Goal: Task Accomplishment & Management: Use online tool/utility

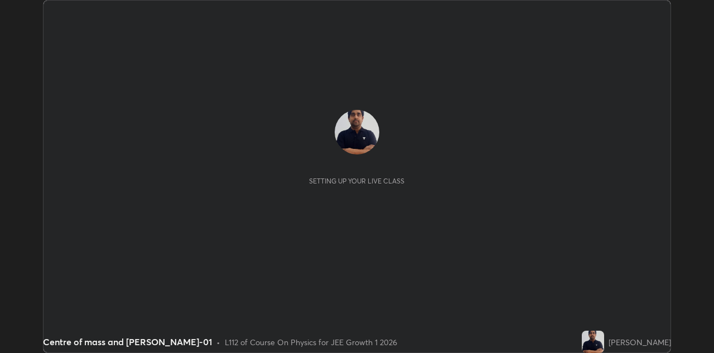
scroll to position [353, 713]
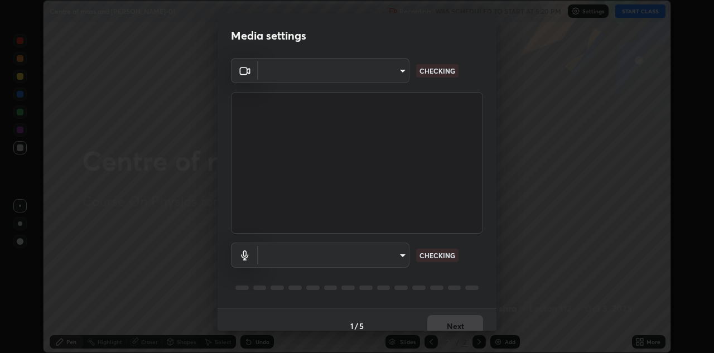
type input "6dd7f26dd43dc758996b1cf006e2949f7a02bee9d132d5f3f41e5eef0e7c266f"
click at [377, 254] on body "Erase all Centre of mass and [PERSON_NAME]-01 Recording WAS SCHEDULED TO START …" at bounding box center [357, 176] width 714 height 353
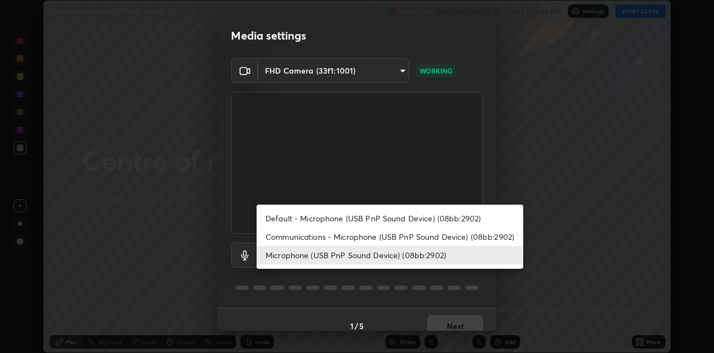
click at [329, 220] on li "Default - Microphone (USB PnP Sound Device) (08bb:2902)" at bounding box center [389, 218] width 266 height 18
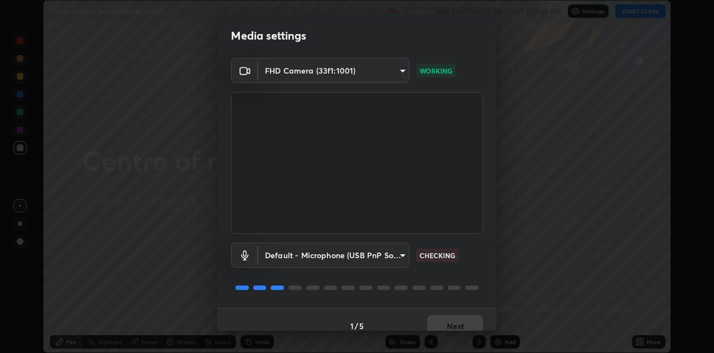
click at [342, 256] on body "Erase all Centre of mass and [PERSON_NAME]-01 Recording WAS SCHEDULED TO START …" at bounding box center [357, 176] width 714 height 353
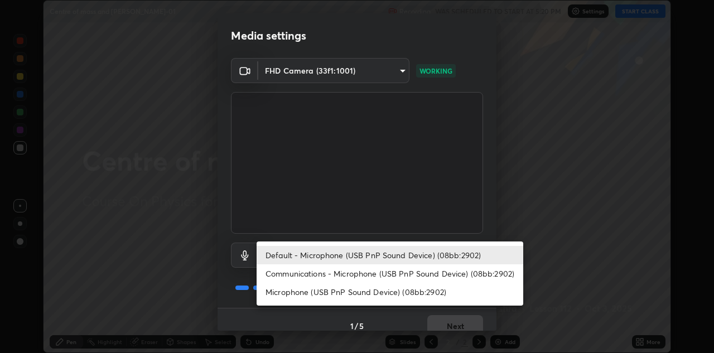
click at [335, 295] on li "Microphone (USB PnP Sound Device) (08bb:2902)" at bounding box center [389, 292] width 266 height 18
type input "a07e0359a085a1bc4cc679dbd60ce8037715fa18570e4c09fc2009039dcf4ab1"
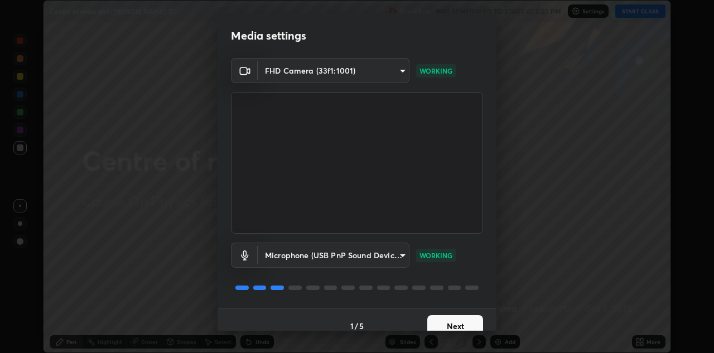
scroll to position [13, 0]
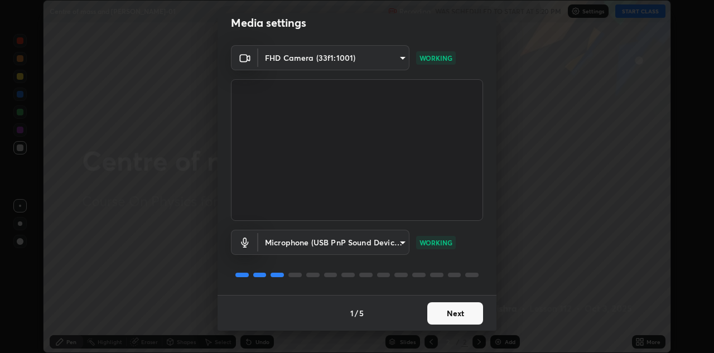
click at [461, 316] on button "Next" at bounding box center [455, 313] width 56 height 22
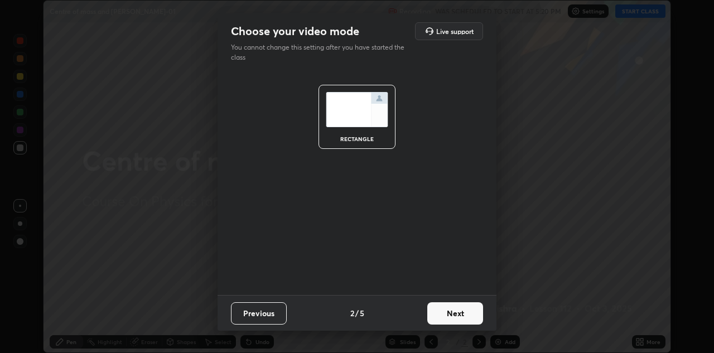
click at [465, 314] on button "Next" at bounding box center [455, 313] width 56 height 22
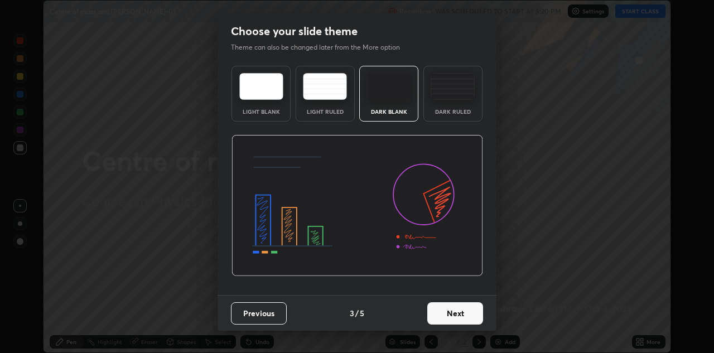
click at [472, 313] on button "Next" at bounding box center [455, 313] width 56 height 22
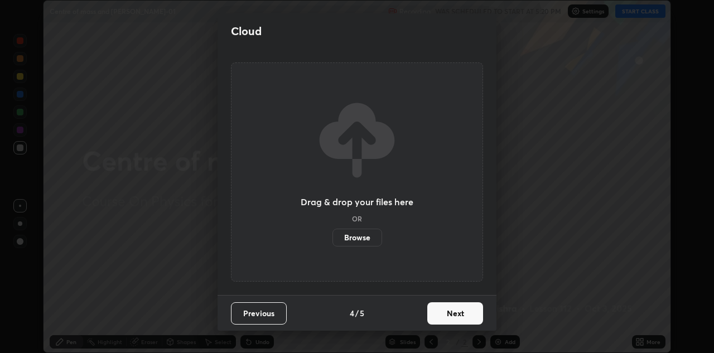
click at [471, 313] on button "Next" at bounding box center [455, 313] width 56 height 22
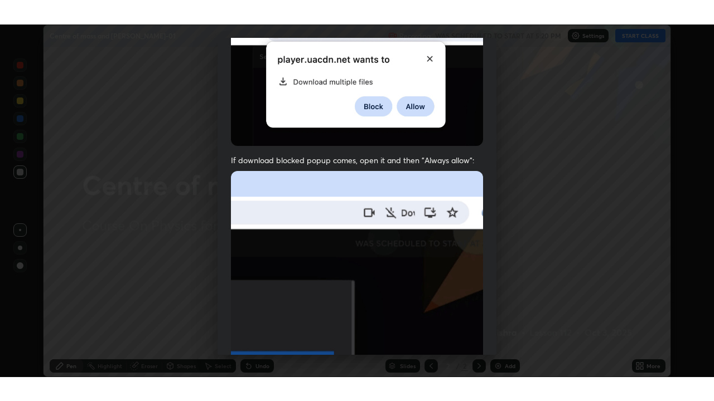
scroll to position [240, 0]
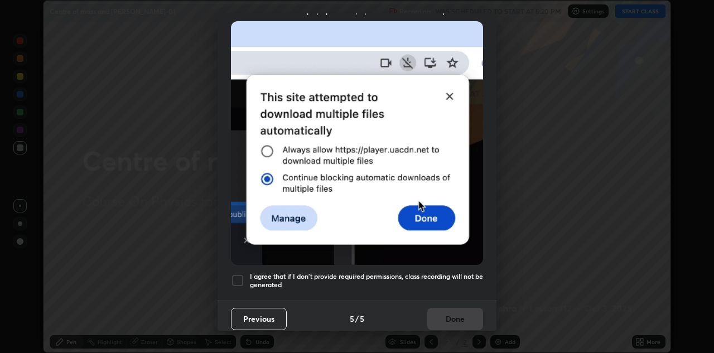
click at [419, 273] on h5 "I agree that if I don't provide required permissions, class recording will not …" at bounding box center [366, 280] width 233 height 17
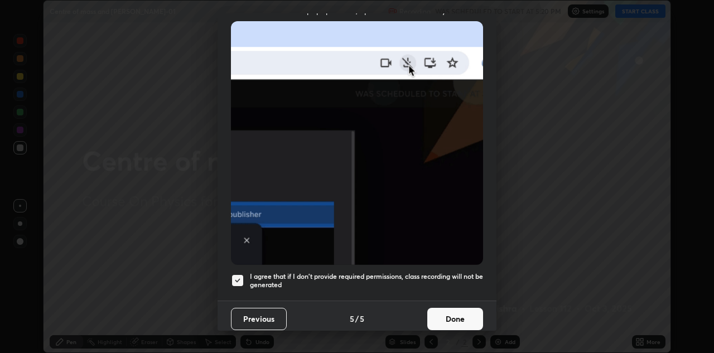
click at [442, 314] on button "Done" at bounding box center [455, 319] width 56 height 22
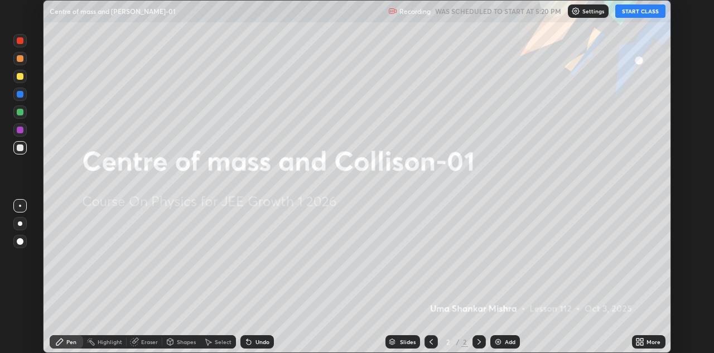
click at [637, 12] on button "START CLASS" at bounding box center [640, 10] width 50 height 13
click at [641, 343] on icon at bounding box center [641, 343] width 3 height 3
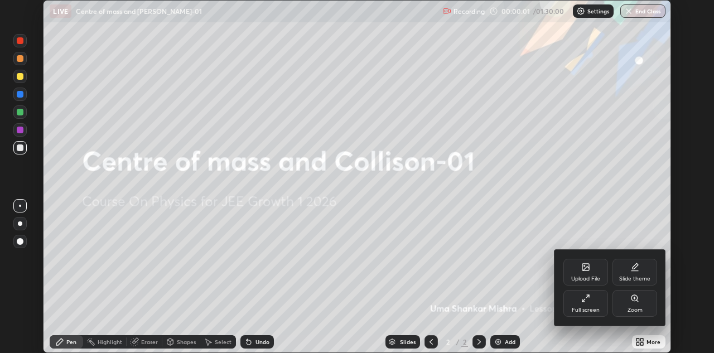
click at [588, 298] on icon at bounding box center [585, 298] width 9 height 9
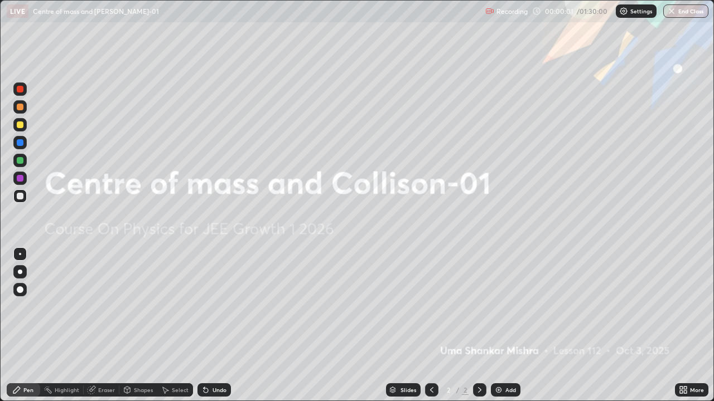
scroll to position [401, 714]
click at [505, 352] on div "Add" at bounding box center [510, 390] width 11 height 6
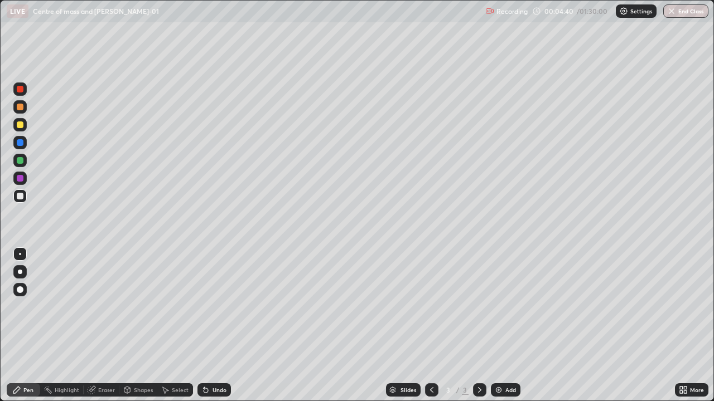
click at [26, 200] on div at bounding box center [19, 196] width 13 height 13
click at [21, 196] on div at bounding box center [20, 196] width 7 height 7
click at [19, 162] on div at bounding box center [20, 160] width 7 height 7
click at [22, 200] on div at bounding box center [19, 196] width 13 height 13
click at [21, 91] on div at bounding box center [20, 89] width 7 height 7
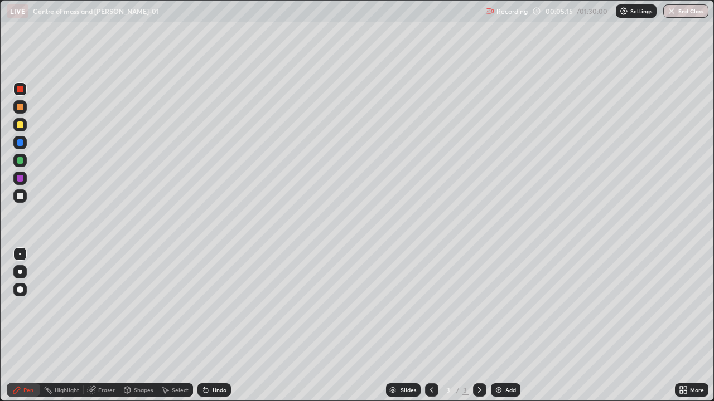
click at [21, 129] on div at bounding box center [19, 124] width 13 height 13
click at [104, 352] on div "Eraser" at bounding box center [106, 390] width 17 height 6
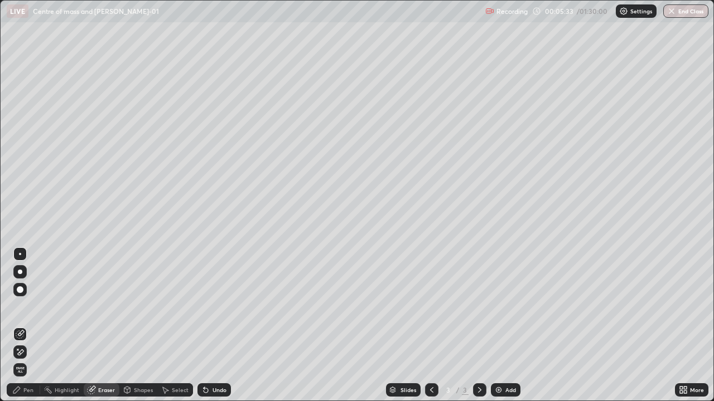
click at [27, 352] on div "Pen" at bounding box center [28, 390] width 10 height 6
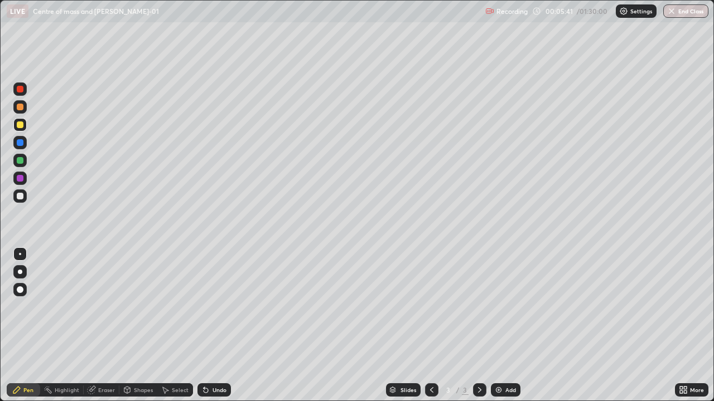
click at [21, 91] on div at bounding box center [20, 89] width 7 height 7
click at [21, 127] on div at bounding box center [20, 125] width 7 height 7
click at [21, 198] on div at bounding box center [20, 196] width 7 height 7
click at [106, 352] on div "Eraser" at bounding box center [106, 390] width 17 height 6
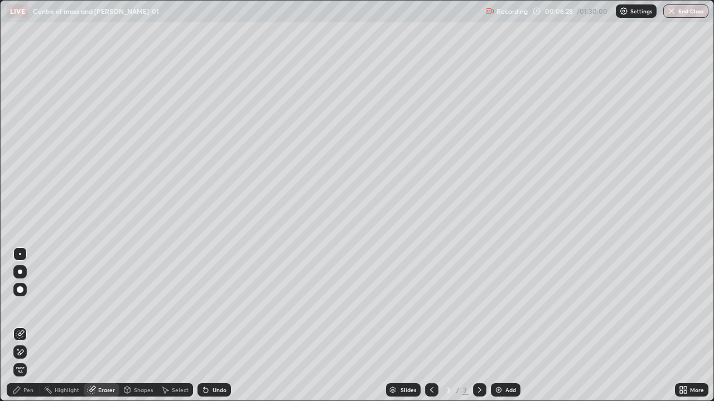
click at [31, 352] on div "Pen" at bounding box center [23, 390] width 33 height 13
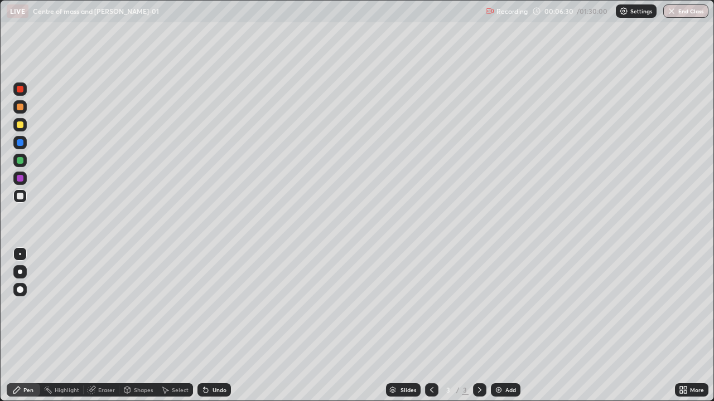
click at [104, 352] on div "Eraser" at bounding box center [106, 390] width 17 height 6
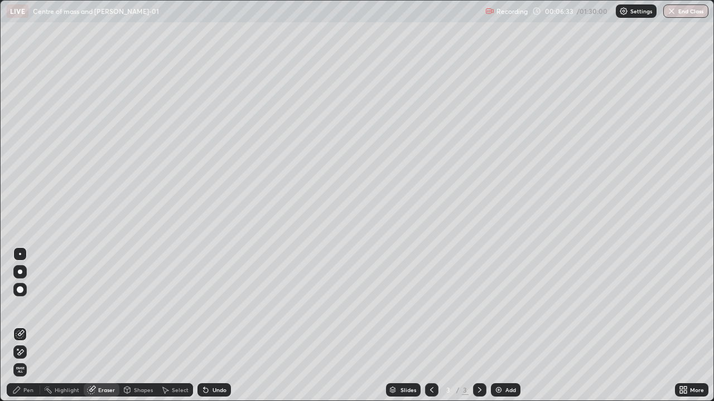
click at [27, 352] on div "Pen" at bounding box center [28, 390] width 10 height 6
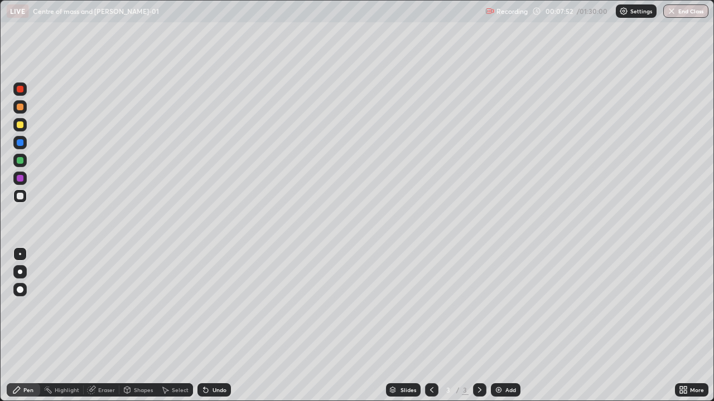
click at [20, 178] on div at bounding box center [20, 178] width 7 height 7
click at [105, 352] on div "Eraser" at bounding box center [106, 390] width 17 height 6
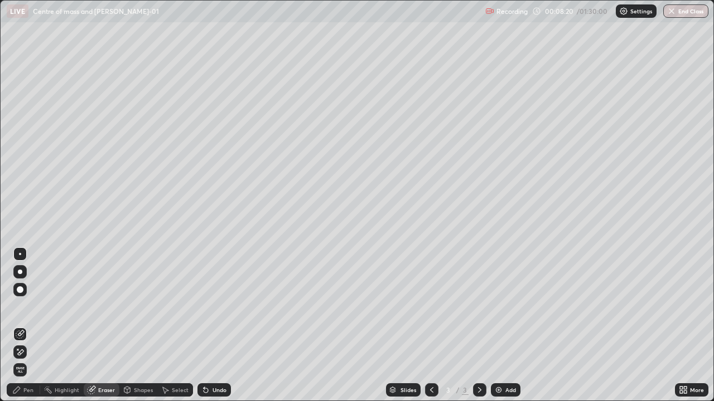
click at [26, 352] on div "Pen" at bounding box center [23, 390] width 33 height 13
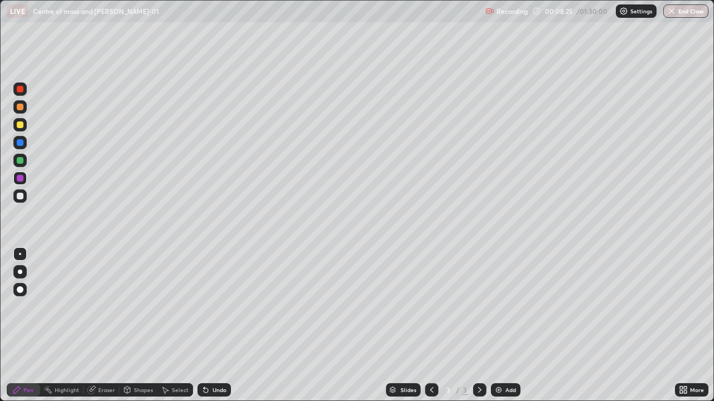
click at [106, 352] on div "Eraser" at bounding box center [106, 390] width 17 height 6
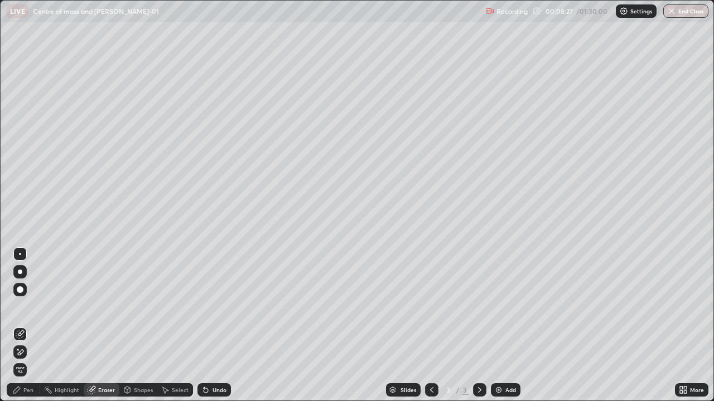
click at [27, 352] on div "Pen" at bounding box center [28, 390] width 10 height 6
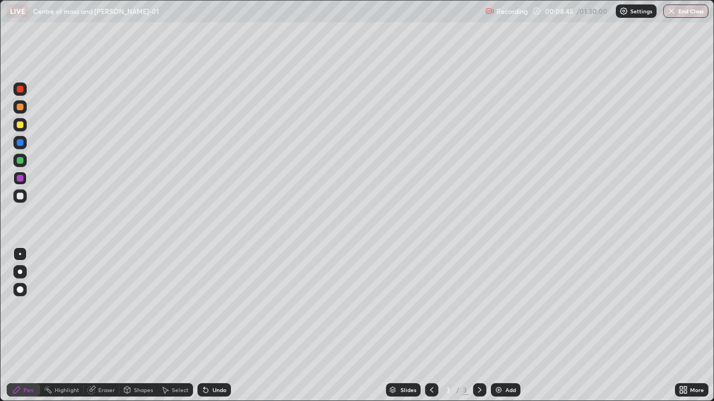
click at [22, 163] on div at bounding box center [20, 160] width 7 height 7
click at [21, 178] on div at bounding box center [20, 178] width 7 height 7
click at [146, 352] on div "Shapes" at bounding box center [143, 390] width 19 height 6
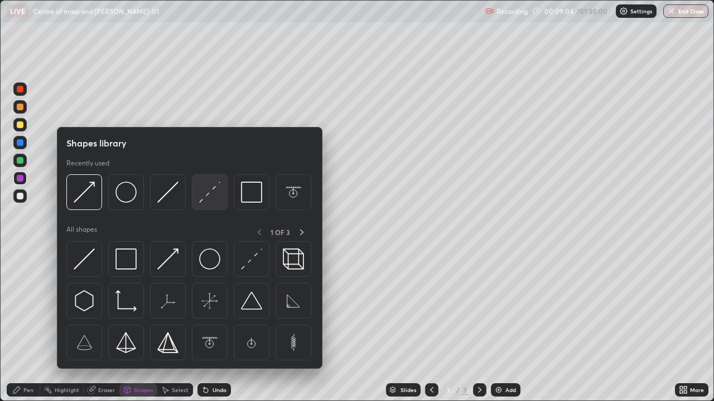
click at [208, 198] on img at bounding box center [209, 192] width 21 height 21
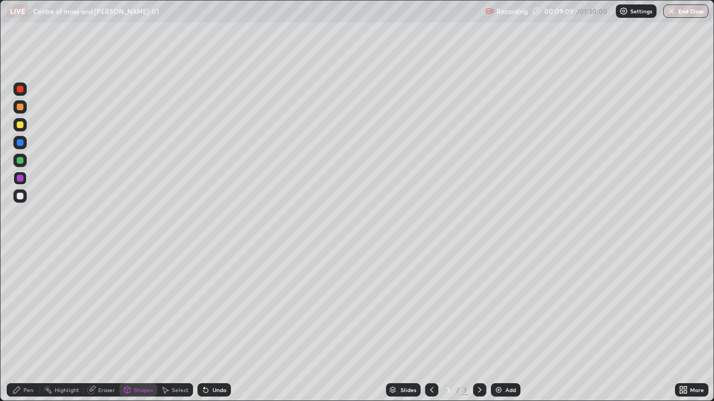
click at [26, 352] on div "Pen" at bounding box center [28, 390] width 10 height 6
click at [22, 146] on div at bounding box center [19, 142] width 13 height 13
click at [144, 352] on div "Shapes" at bounding box center [143, 390] width 19 height 6
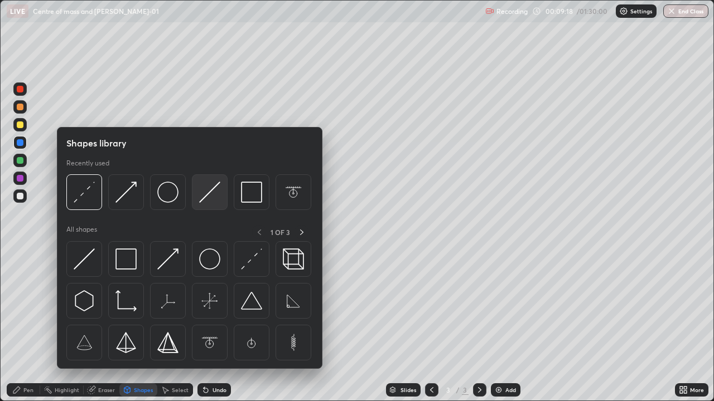
click at [206, 196] on img at bounding box center [209, 192] width 21 height 21
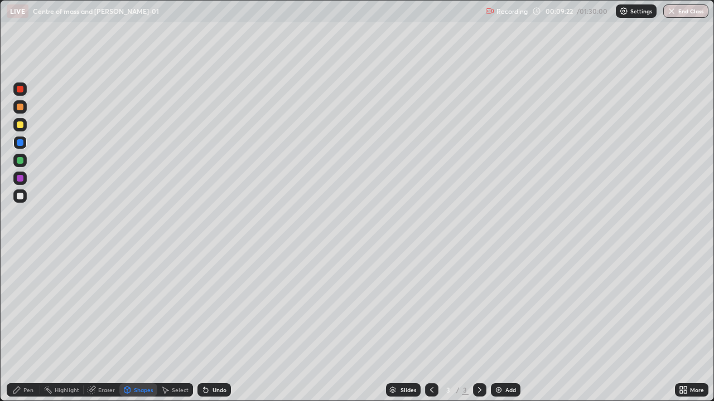
click at [26, 352] on div "Pen" at bounding box center [28, 390] width 10 height 6
click at [20, 162] on div at bounding box center [20, 160] width 7 height 7
click at [20, 201] on div at bounding box center [19, 196] width 13 height 13
click at [22, 125] on div at bounding box center [20, 125] width 7 height 7
click at [20, 88] on div at bounding box center [20, 89] width 7 height 7
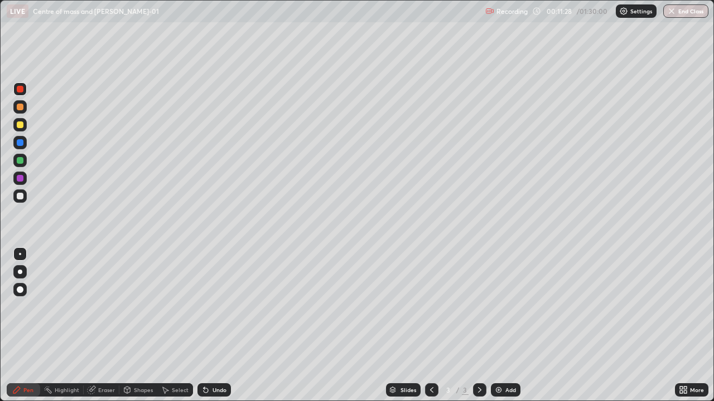
click at [108, 352] on div "Eraser" at bounding box center [106, 390] width 17 height 6
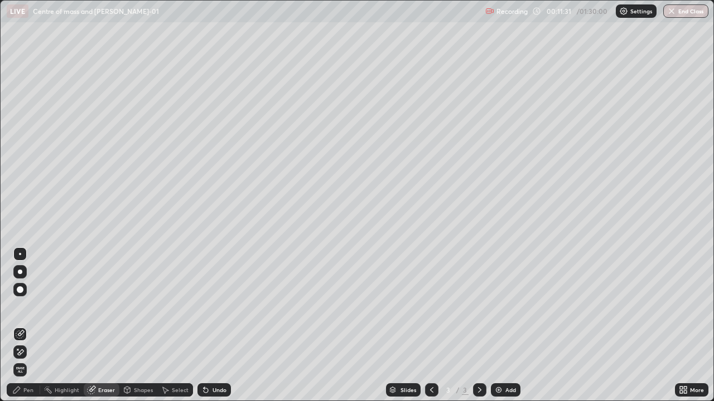
click at [26, 352] on div "Pen" at bounding box center [23, 390] width 33 height 13
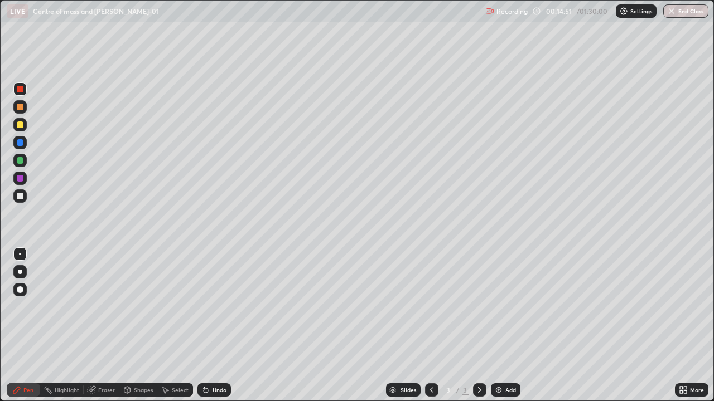
click at [21, 202] on div at bounding box center [19, 196] width 13 height 13
click at [21, 125] on div at bounding box center [20, 125] width 7 height 7
click at [495, 352] on img at bounding box center [498, 390] width 9 height 9
click at [22, 197] on div at bounding box center [20, 196] width 7 height 7
click at [20, 90] on div at bounding box center [20, 89] width 7 height 7
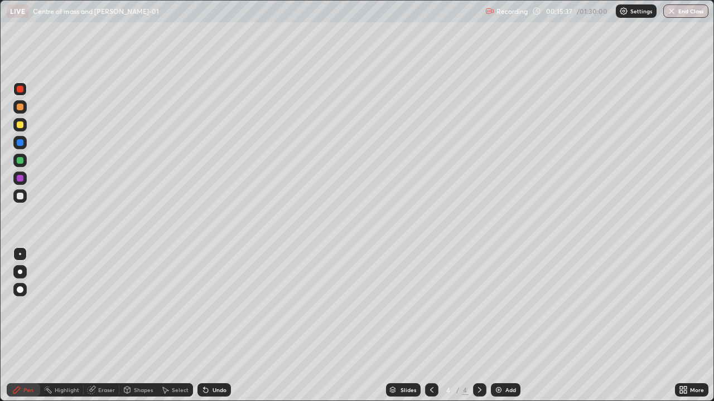
click at [25, 200] on div at bounding box center [19, 196] width 13 height 13
click at [21, 90] on div at bounding box center [20, 89] width 7 height 7
click at [21, 198] on div at bounding box center [20, 196] width 7 height 7
click at [21, 161] on div at bounding box center [20, 160] width 7 height 7
click at [23, 90] on div at bounding box center [20, 89] width 7 height 7
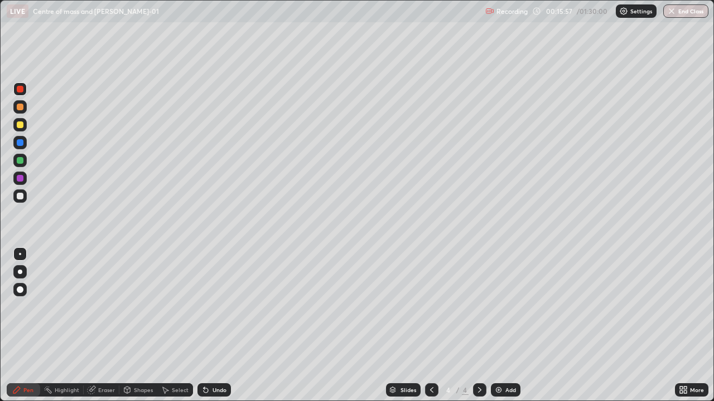
click at [103, 352] on div "Eraser" at bounding box center [106, 390] width 17 height 6
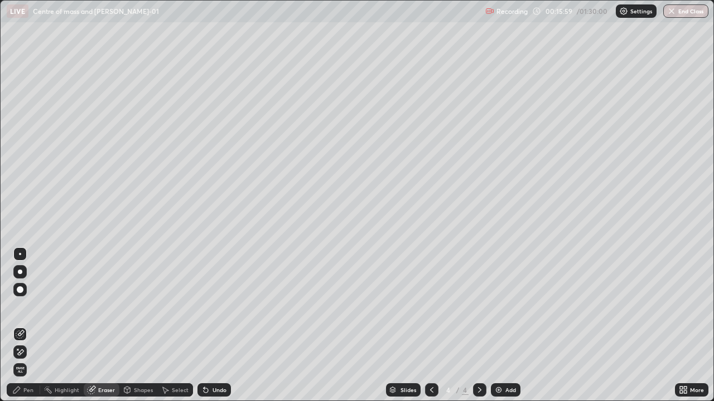
click at [28, 352] on div "Pen" at bounding box center [28, 390] width 10 height 6
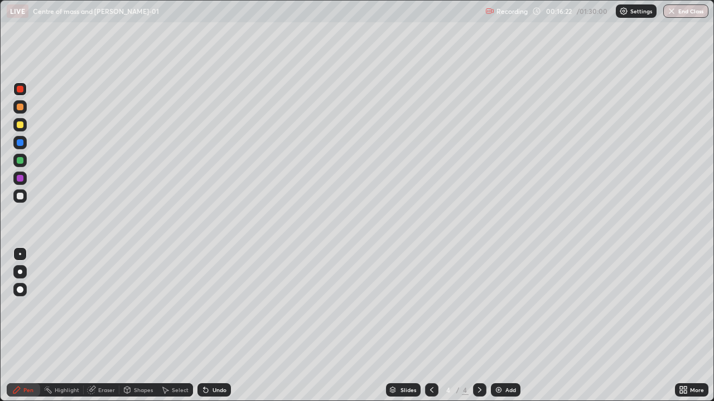
click at [21, 195] on div at bounding box center [20, 196] width 7 height 7
click at [23, 161] on div at bounding box center [20, 160] width 7 height 7
click at [20, 182] on div at bounding box center [19, 178] width 13 height 13
click at [21, 198] on div at bounding box center [20, 196] width 7 height 7
click at [105, 352] on div "Eraser" at bounding box center [106, 390] width 17 height 6
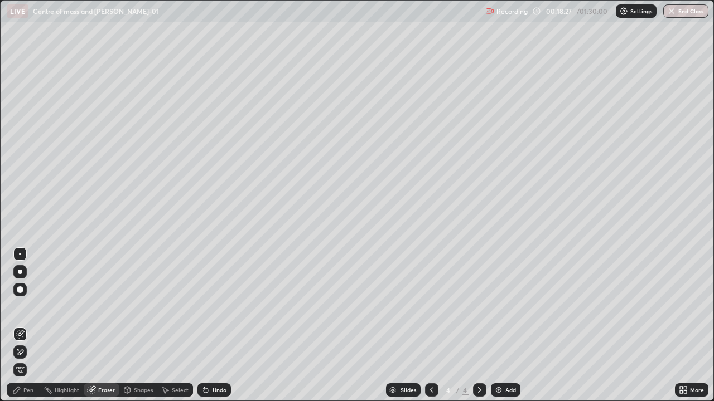
click at [26, 352] on div "Pen" at bounding box center [28, 390] width 10 height 6
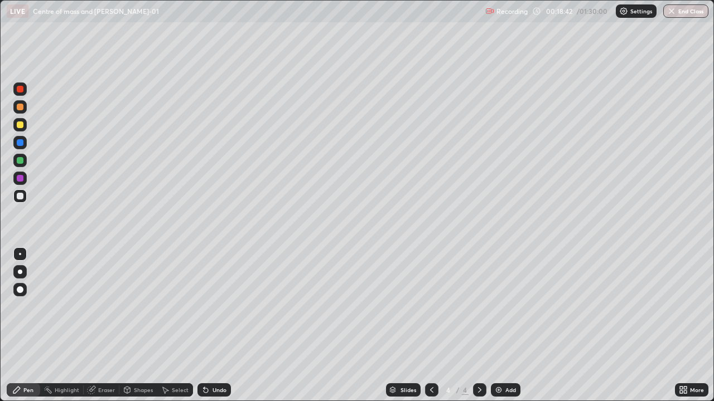
click at [20, 125] on div at bounding box center [20, 125] width 7 height 7
click at [108, 352] on div "Eraser" at bounding box center [106, 390] width 17 height 6
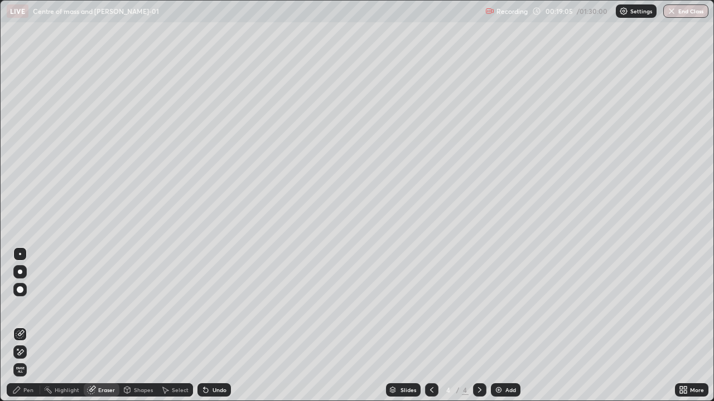
click at [32, 352] on div "Pen" at bounding box center [23, 390] width 33 height 13
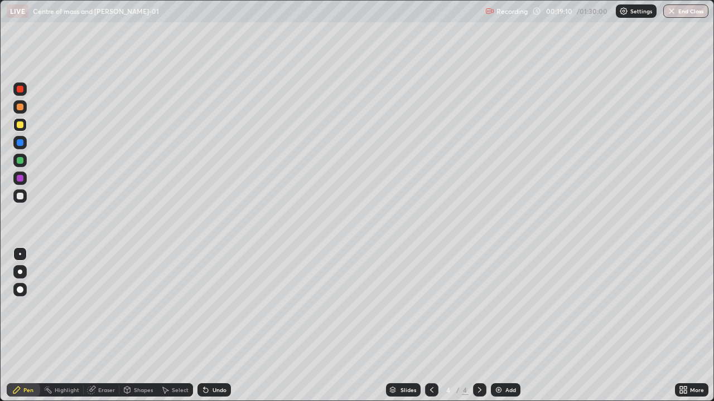
click at [105, 352] on div "Eraser" at bounding box center [106, 390] width 17 height 6
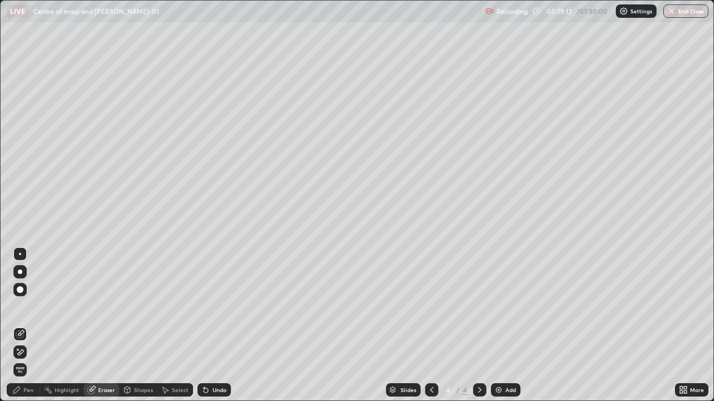
click at [30, 352] on div "Pen" at bounding box center [28, 390] width 10 height 6
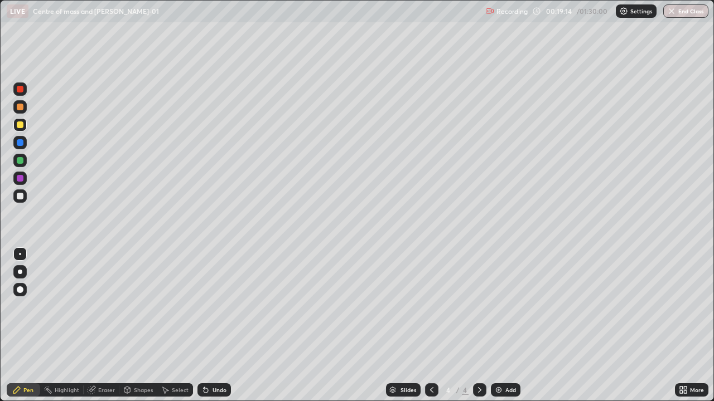
click at [21, 197] on div at bounding box center [20, 196] width 7 height 7
click at [23, 162] on div at bounding box center [20, 160] width 7 height 7
click at [20, 124] on div at bounding box center [20, 125] width 7 height 7
click at [21, 195] on div at bounding box center [20, 196] width 7 height 7
click at [20, 125] on div at bounding box center [20, 125] width 7 height 7
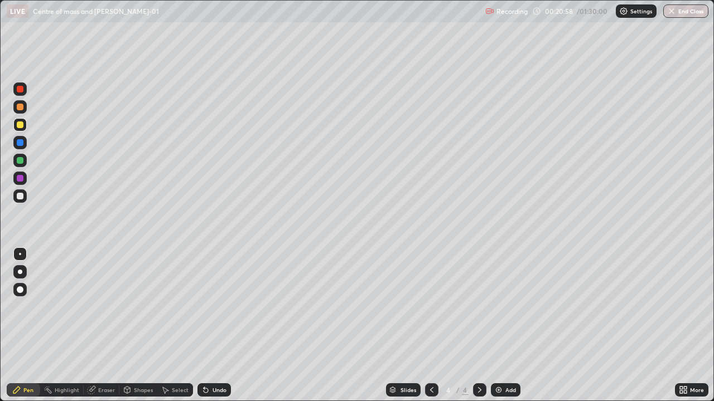
click at [21, 198] on div at bounding box center [20, 196] width 7 height 7
click at [108, 352] on div "Eraser" at bounding box center [106, 390] width 17 height 6
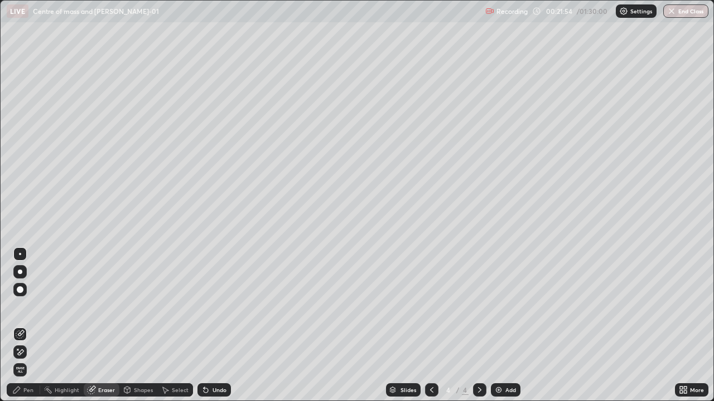
click at [29, 352] on div "Pen" at bounding box center [28, 390] width 10 height 6
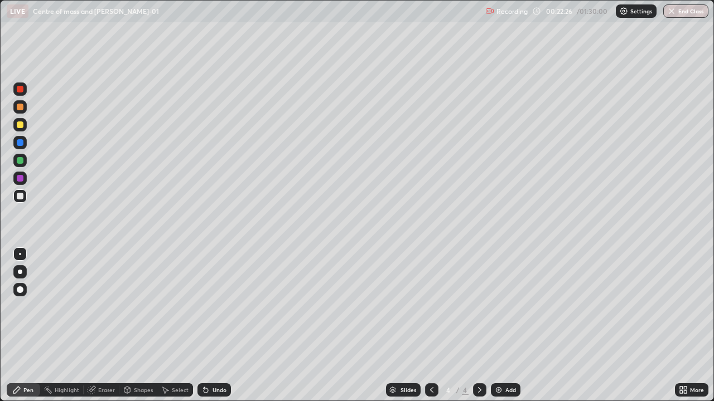
click at [21, 199] on div at bounding box center [20, 196] width 7 height 7
click at [22, 198] on div at bounding box center [20, 196] width 7 height 7
click at [23, 127] on div at bounding box center [20, 125] width 7 height 7
click at [22, 90] on div at bounding box center [20, 89] width 7 height 7
click at [106, 352] on div "Eraser" at bounding box center [106, 390] width 17 height 6
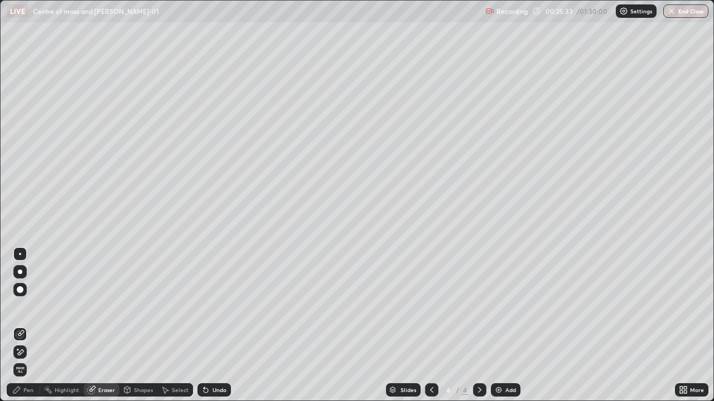
click at [31, 352] on div "Pen" at bounding box center [28, 390] width 10 height 6
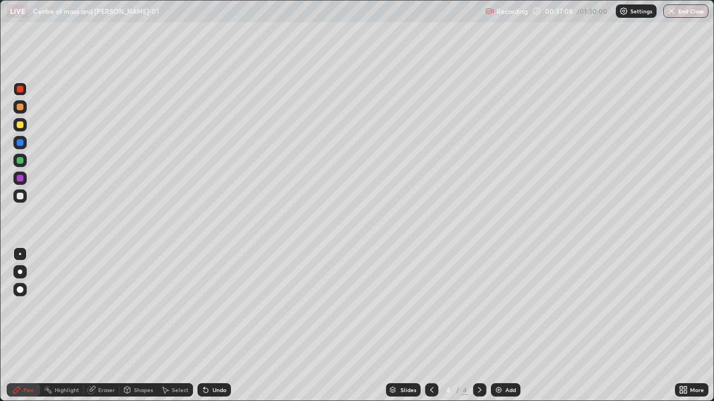
click at [497, 352] on img at bounding box center [498, 390] width 9 height 9
click at [21, 198] on div at bounding box center [20, 196] width 7 height 7
click at [21, 89] on div at bounding box center [20, 89] width 7 height 7
click at [21, 181] on div at bounding box center [20, 178] width 7 height 7
click at [21, 94] on div at bounding box center [19, 89] width 13 height 13
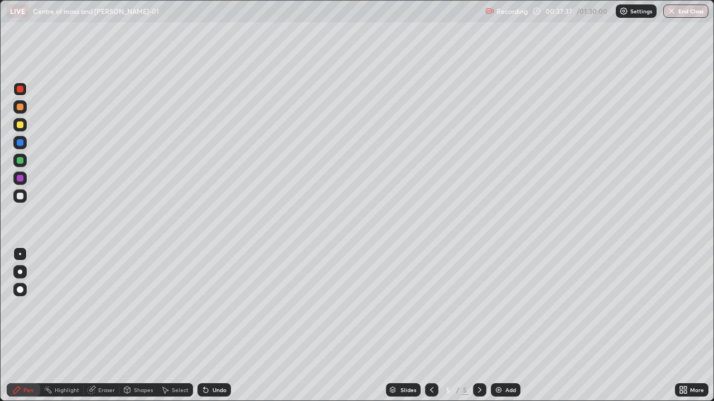
click at [23, 197] on div at bounding box center [20, 196] width 7 height 7
click at [23, 199] on div at bounding box center [19, 196] width 13 height 13
click at [137, 352] on div "Shapes" at bounding box center [143, 390] width 19 height 6
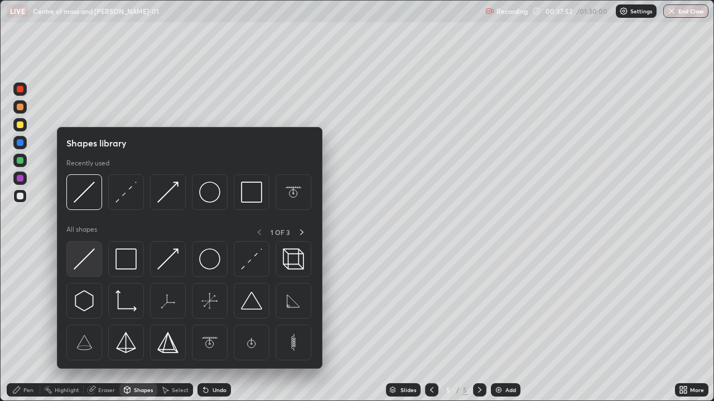
click at [88, 257] on img at bounding box center [84, 259] width 21 height 21
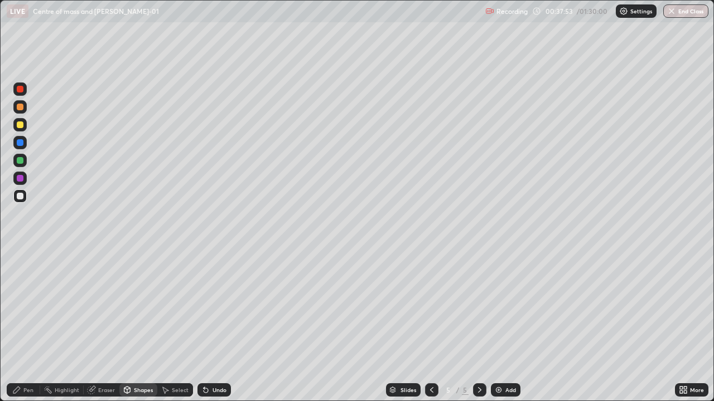
click at [21, 183] on div at bounding box center [19, 178] width 13 height 13
click at [25, 352] on div "Pen" at bounding box center [28, 390] width 10 height 6
click at [21, 198] on div at bounding box center [20, 196] width 7 height 7
click at [137, 352] on div "Shapes" at bounding box center [143, 390] width 19 height 6
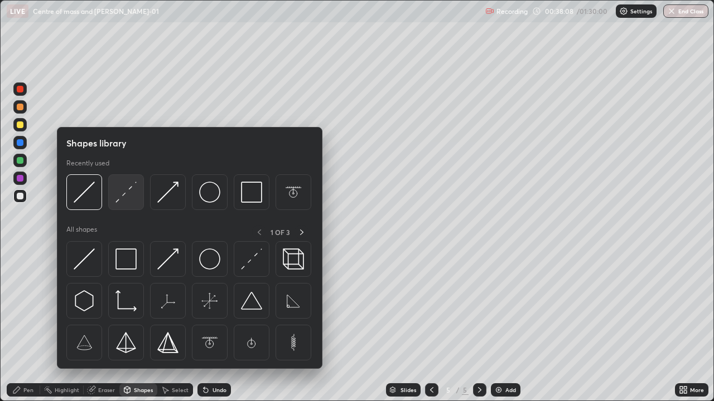
click at [126, 190] on img at bounding box center [125, 192] width 21 height 21
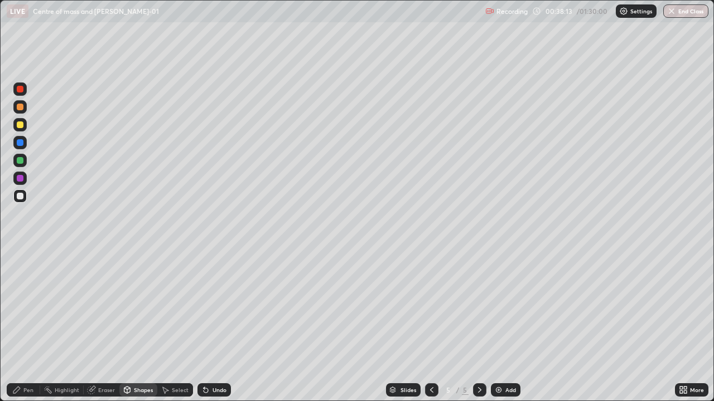
click at [21, 162] on div at bounding box center [20, 160] width 7 height 7
click at [28, 352] on div "Pen" at bounding box center [28, 390] width 10 height 6
click at [22, 198] on div at bounding box center [20, 196] width 7 height 7
click at [21, 180] on div at bounding box center [20, 178] width 7 height 7
click at [20, 129] on div at bounding box center [19, 124] width 13 height 13
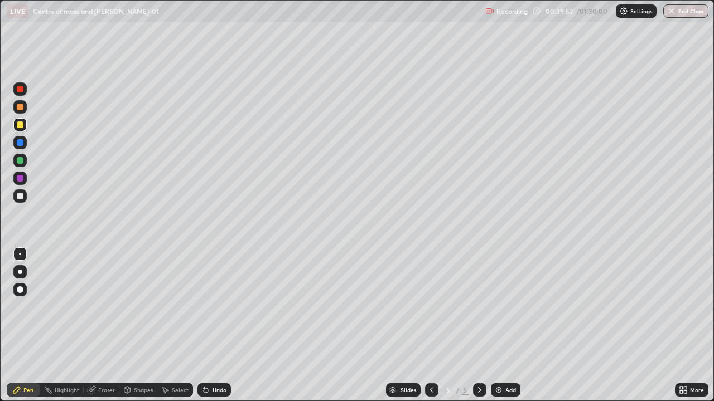
click at [106, 352] on div "Eraser" at bounding box center [106, 390] width 17 height 6
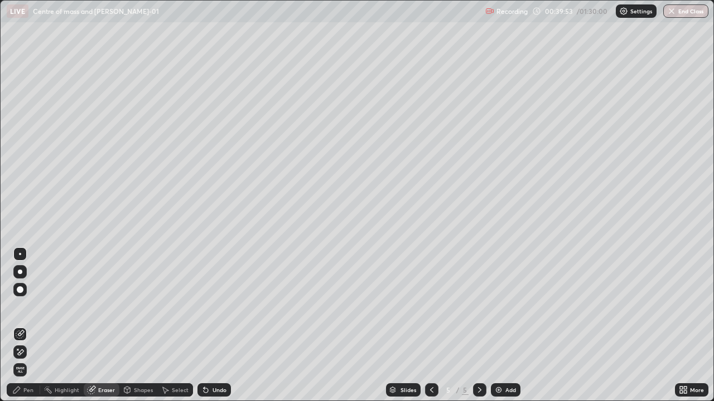
click at [27, 352] on div "Pen" at bounding box center [23, 390] width 33 height 13
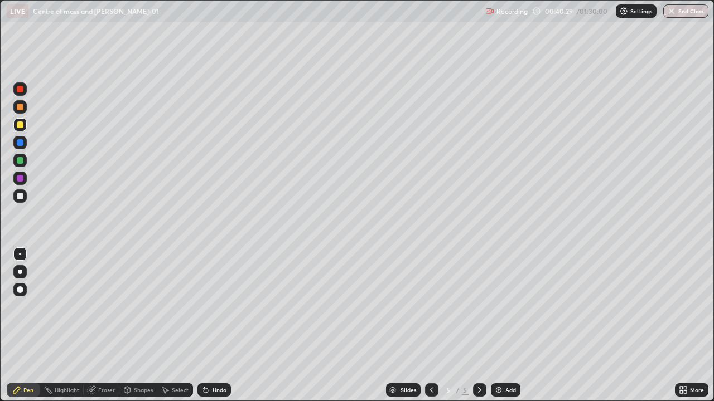
click at [104, 352] on div "Eraser" at bounding box center [106, 390] width 17 height 6
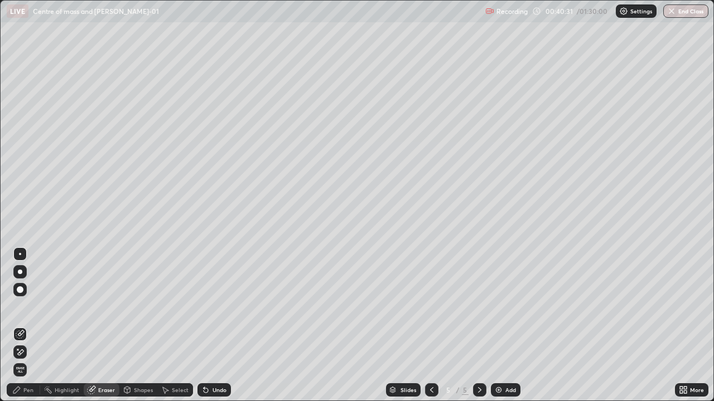
click at [31, 352] on div "Pen" at bounding box center [28, 390] width 10 height 6
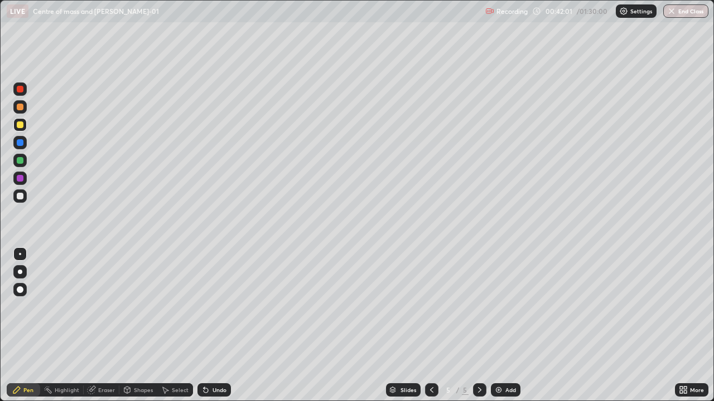
click at [100, 352] on div "Eraser" at bounding box center [106, 390] width 17 height 6
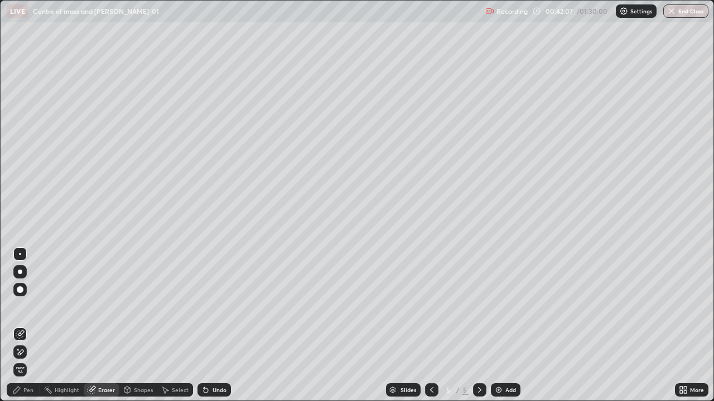
click at [27, 352] on div "Pen" at bounding box center [23, 390] width 33 height 13
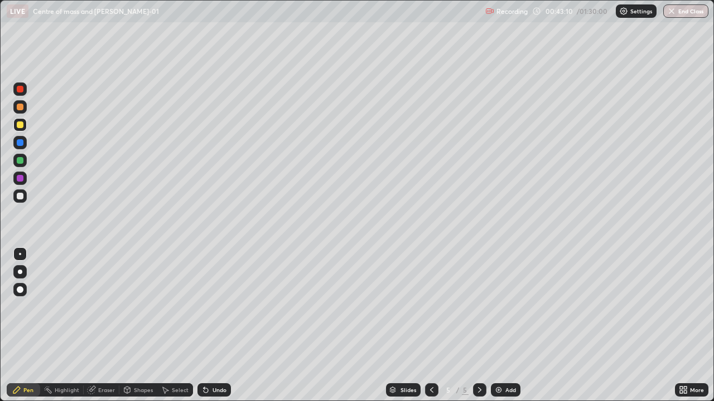
click at [22, 201] on div at bounding box center [19, 196] width 13 height 13
click at [19, 129] on div at bounding box center [19, 124] width 13 height 13
click at [22, 90] on div at bounding box center [20, 89] width 7 height 7
click at [202, 352] on icon at bounding box center [205, 390] width 9 height 9
click at [203, 352] on icon at bounding box center [205, 391] width 4 height 4
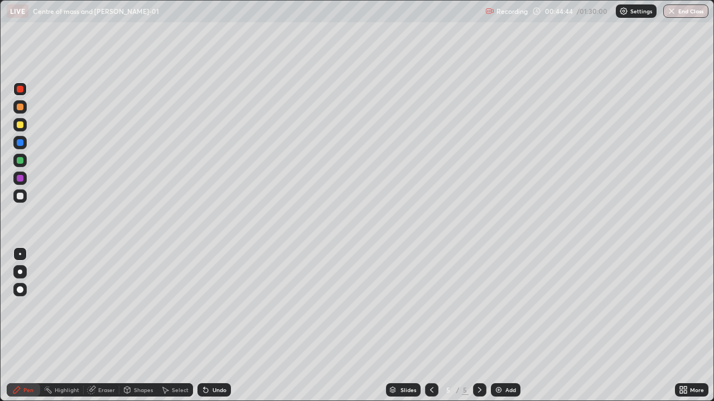
click at [203, 352] on icon at bounding box center [205, 391] width 4 height 4
click at [203, 352] on icon at bounding box center [203, 387] width 1 height 1
click at [206, 352] on icon at bounding box center [205, 391] width 4 height 4
click at [427, 352] on icon at bounding box center [431, 390] width 9 height 9
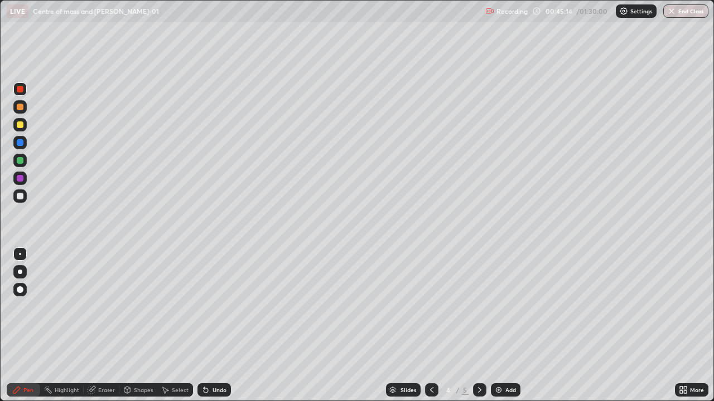
click at [476, 352] on icon at bounding box center [479, 390] width 9 height 9
click at [498, 352] on img at bounding box center [498, 390] width 9 height 9
click at [21, 198] on div at bounding box center [20, 196] width 7 height 7
click at [22, 127] on div at bounding box center [20, 125] width 7 height 7
click at [203, 352] on icon at bounding box center [205, 390] width 9 height 9
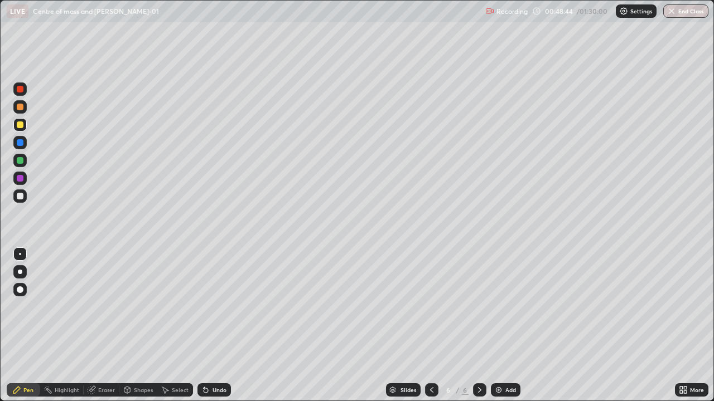
click at [21, 199] on div at bounding box center [20, 196] width 7 height 7
click at [133, 352] on div "Shapes" at bounding box center [138, 390] width 38 height 13
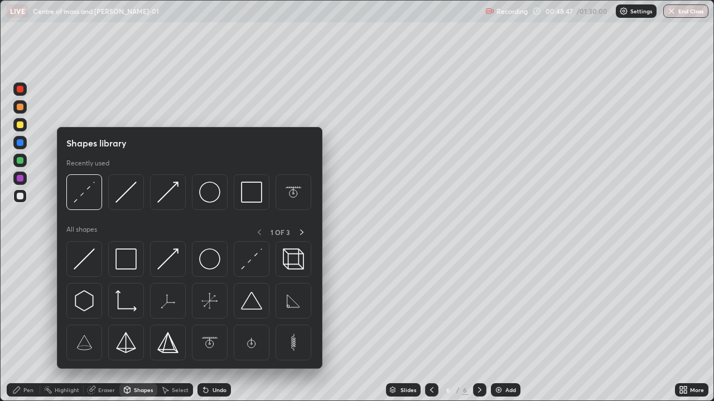
click at [21, 178] on div at bounding box center [20, 178] width 7 height 7
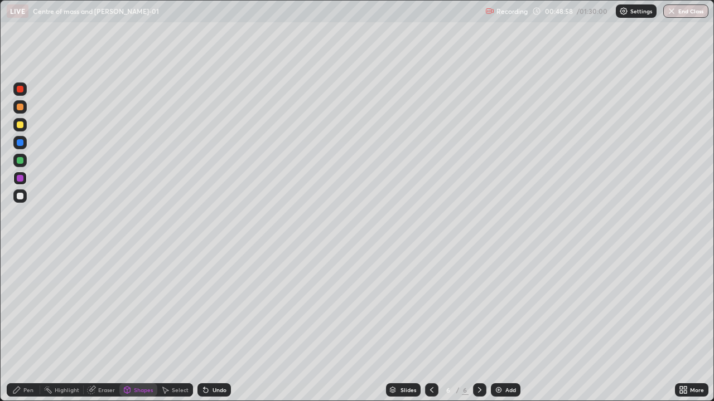
click at [30, 352] on div "Pen" at bounding box center [28, 390] width 10 height 6
click at [24, 161] on div at bounding box center [19, 160] width 13 height 13
click at [23, 126] on div at bounding box center [20, 125] width 7 height 7
click at [19, 195] on div at bounding box center [20, 196] width 7 height 7
click at [21, 145] on div at bounding box center [20, 142] width 7 height 7
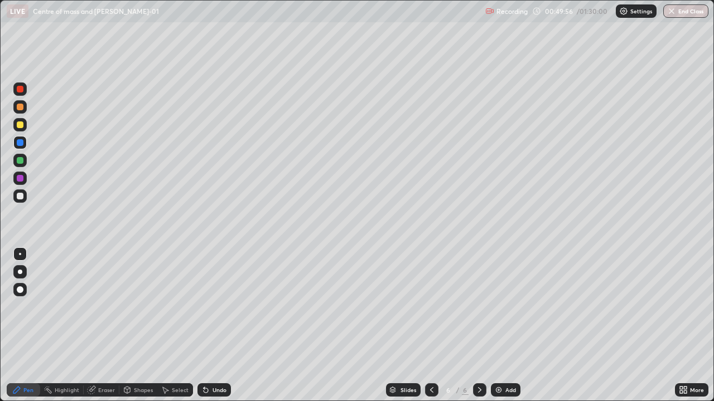
click at [145, 352] on div "Shapes" at bounding box center [143, 390] width 19 height 6
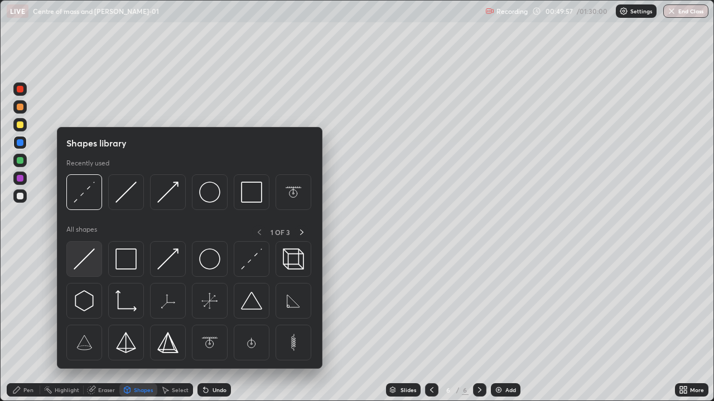
click at [89, 256] on img at bounding box center [84, 259] width 21 height 21
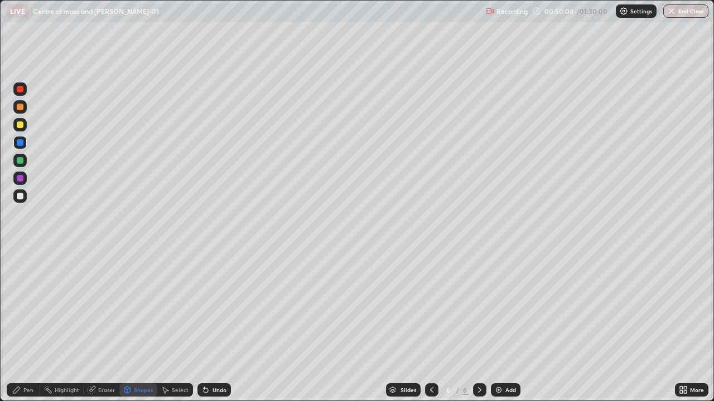
click at [21, 184] on div at bounding box center [19, 178] width 13 height 13
click at [30, 352] on div "Pen" at bounding box center [28, 390] width 10 height 6
click at [21, 125] on div at bounding box center [20, 125] width 7 height 7
click at [19, 163] on div at bounding box center [20, 160] width 7 height 7
click at [21, 126] on div at bounding box center [20, 125] width 7 height 7
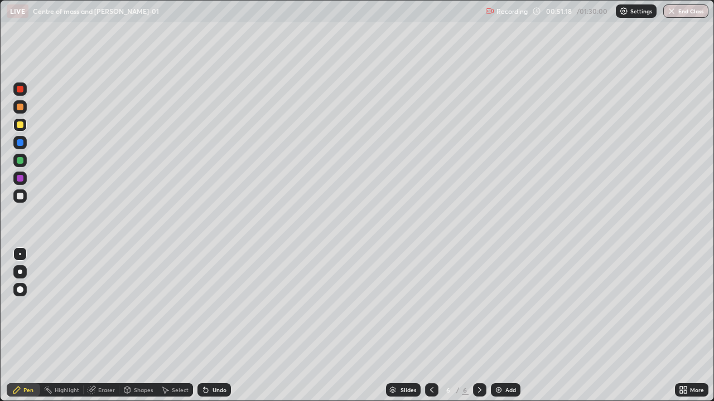
click at [21, 199] on div at bounding box center [20, 196] width 7 height 7
click at [132, 352] on div "Shapes" at bounding box center [138, 390] width 38 height 13
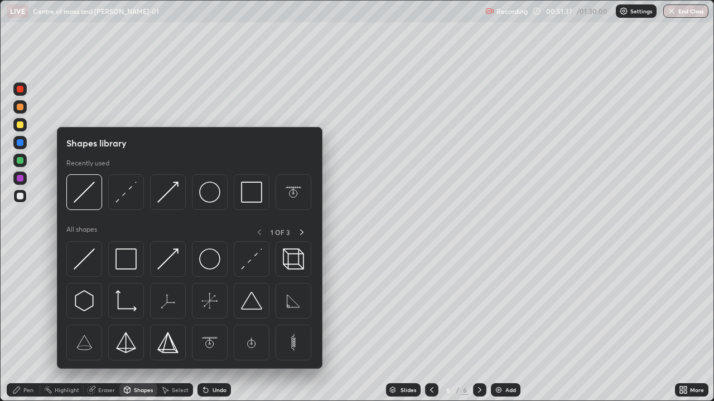
click at [102, 352] on div "Eraser" at bounding box center [102, 390] width 36 height 13
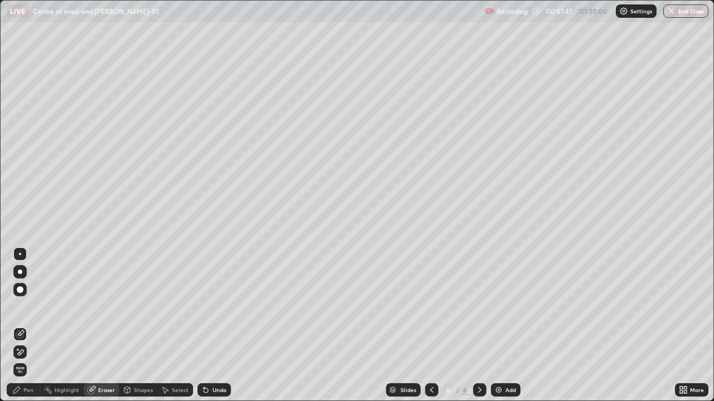
click at [30, 352] on div "Pen" at bounding box center [23, 390] width 33 height 13
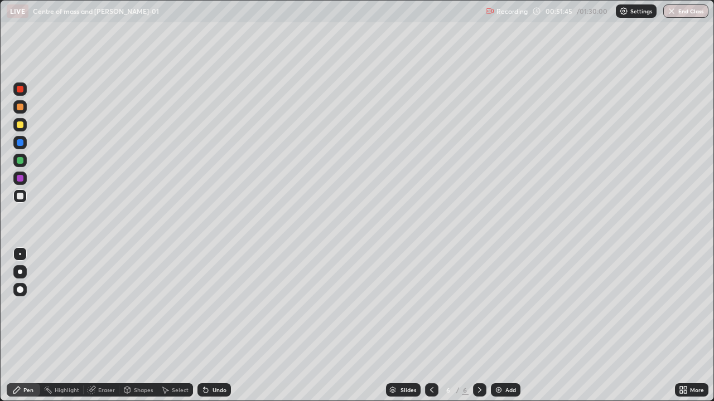
click at [104, 352] on div "Eraser" at bounding box center [106, 390] width 17 height 6
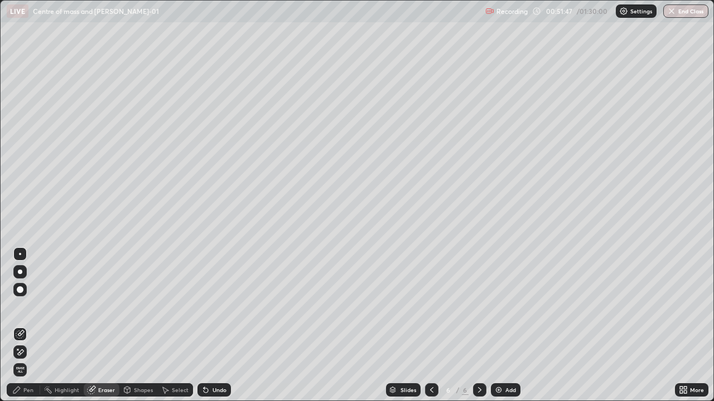
click at [31, 352] on div "Pen" at bounding box center [23, 390] width 33 height 13
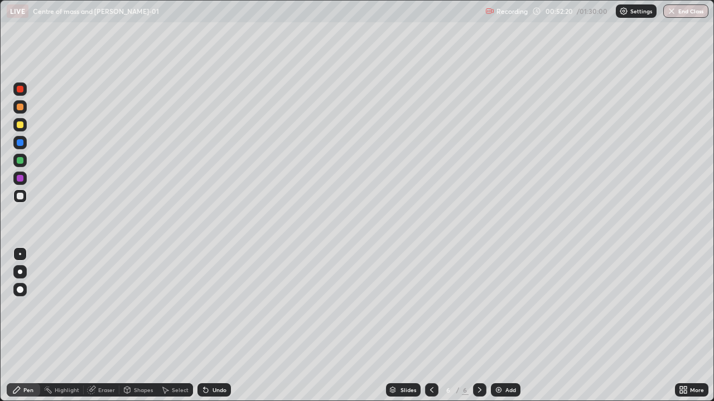
click at [21, 197] on div at bounding box center [20, 196] width 7 height 7
click at [20, 156] on div at bounding box center [19, 160] width 13 height 13
click at [103, 352] on div "Eraser" at bounding box center [106, 390] width 17 height 6
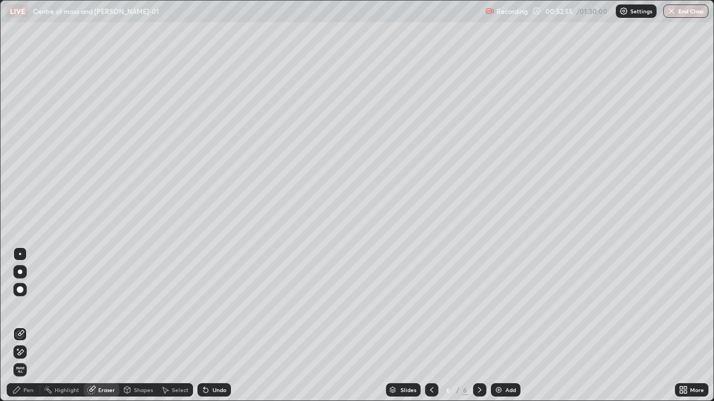
click at [21, 352] on div "Pen" at bounding box center [23, 390] width 33 height 13
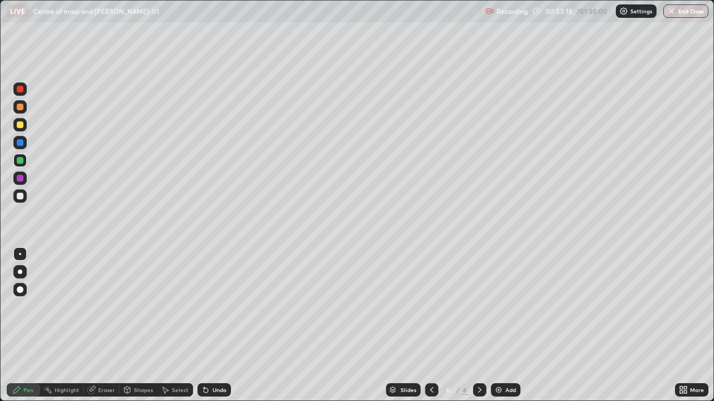
click at [105, 352] on div "Eraser" at bounding box center [106, 390] width 17 height 6
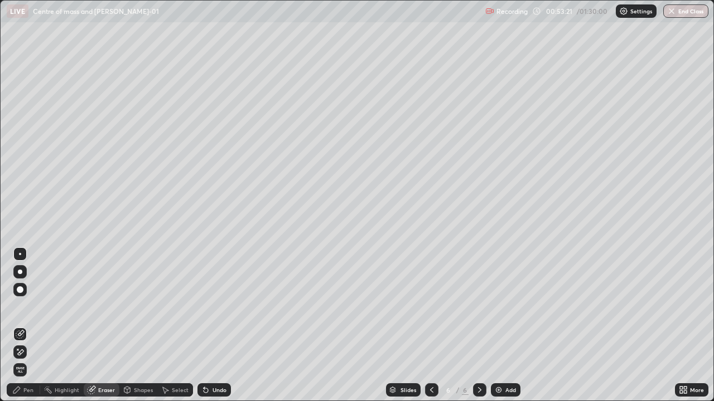
click at [33, 352] on div "Pen" at bounding box center [28, 390] width 10 height 6
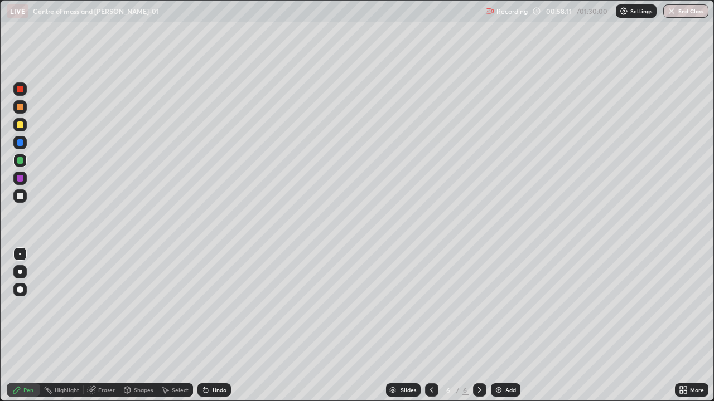
click at [22, 183] on div at bounding box center [19, 178] width 13 height 13
click at [21, 197] on div at bounding box center [20, 196] width 7 height 7
click at [494, 352] on div "Add" at bounding box center [506, 390] width 30 height 13
click at [21, 130] on div at bounding box center [19, 124] width 13 height 13
click at [21, 126] on div at bounding box center [20, 125] width 7 height 7
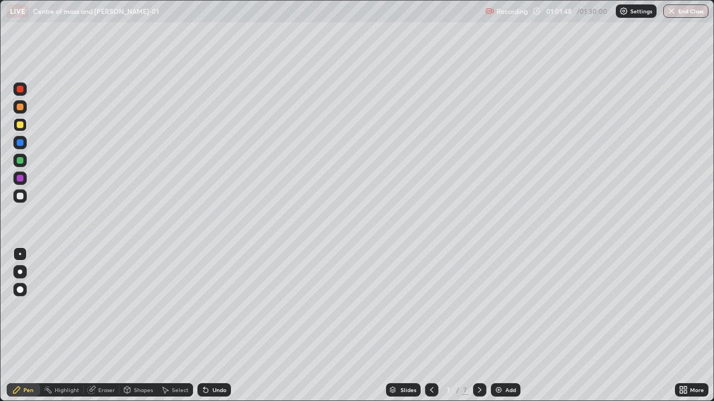
click at [21, 197] on div at bounding box center [20, 196] width 7 height 7
click at [22, 128] on div at bounding box center [20, 125] width 7 height 7
click at [21, 91] on div at bounding box center [20, 89] width 7 height 7
click at [21, 198] on div at bounding box center [20, 196] width 7 height 7
click at [204, 352] on icon at bounding box center [205, 391] width 4 height 4
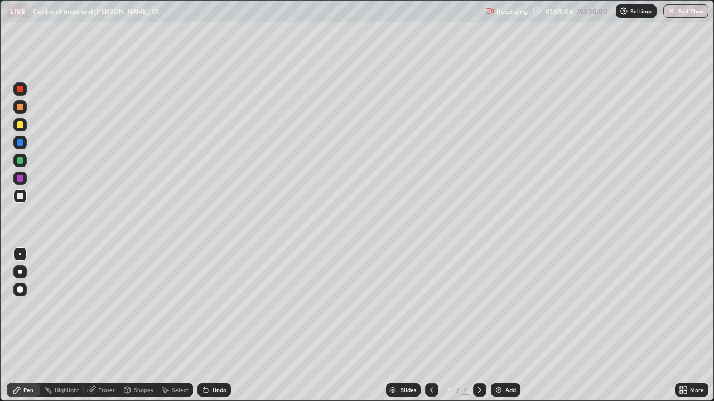
click at [21, 180] on div at bounding box center [20, 178] width 7 height 7
click at [22, 127] on div at bounding box center [20, 125] width 7 height 7
click at [21, 197] on div at bounding box center [20, 196] width 7 height 7
click at [18, 95] on div at bounding box center [19, 89] width 13 height 13
click at [21, 199] on div at bounding box center [20, 196] width 7 height 7
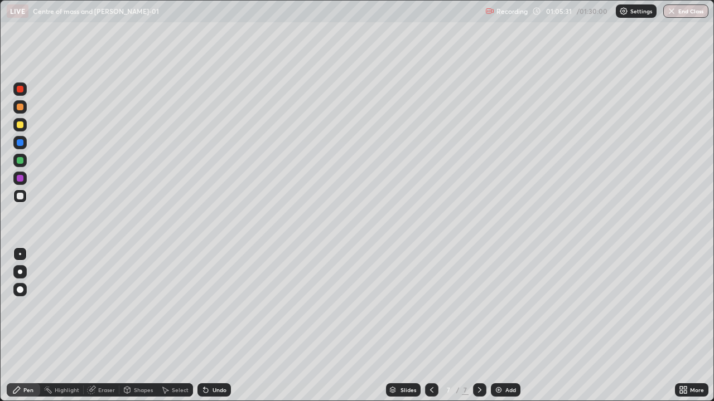
click at [141, 352] on div "Shapes" at bounding box center [138, 390] width 38 height 13
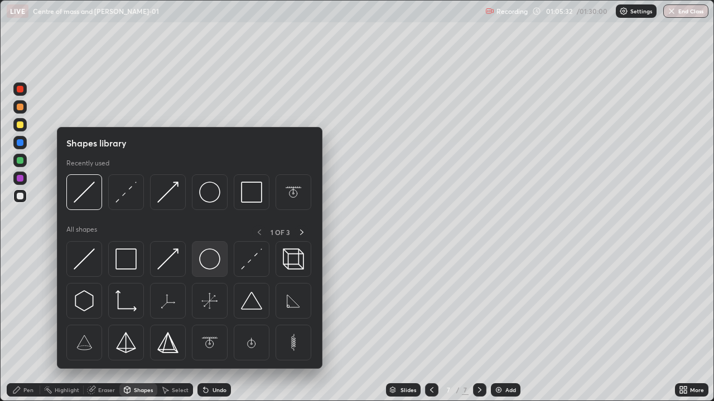
click at [205, 258] on img at bounding box center [209, 259] width 21 height 21
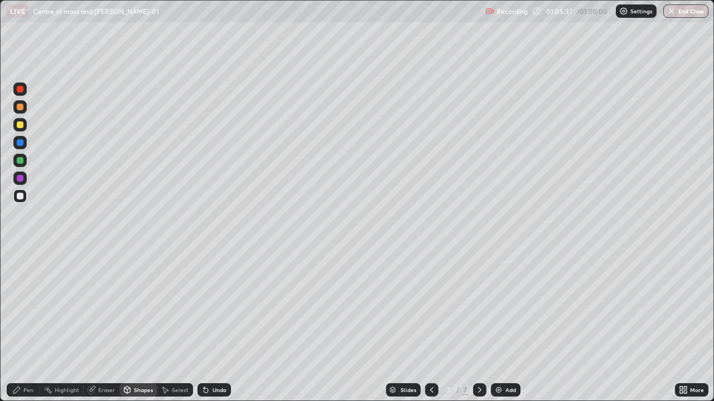
click at [142, 352] on div "Shapes" at bounding box center [138, 390] width 38 height 13
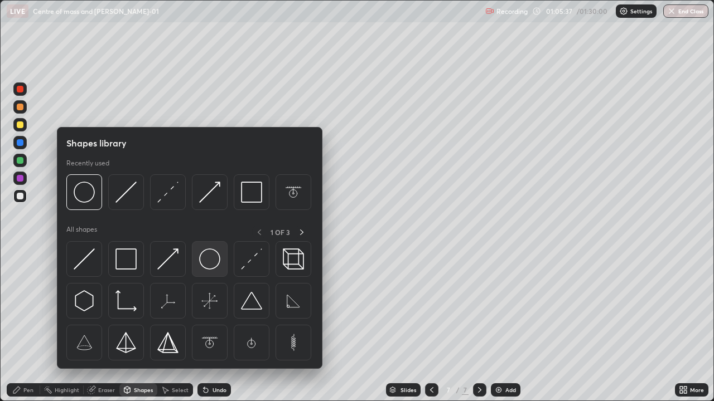
click at [204, 264] on img at bounding box center [209, 259] width 21 height 21
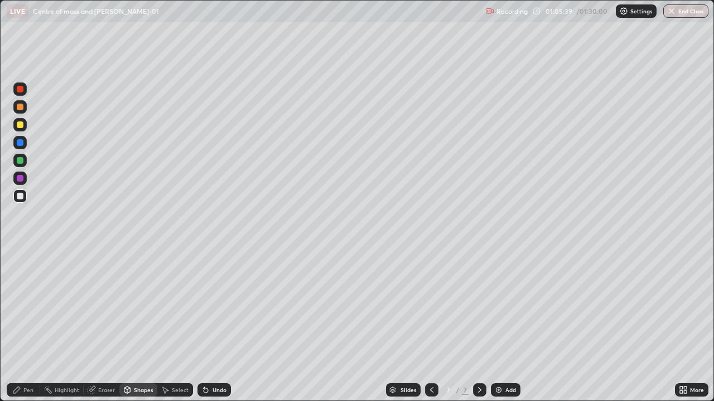
click at [18, 181] on div at bounding box center [20, 178] width 7 height 7
click at [176, 352] on div "Select" at bounding box center [180, 390] width 17 height 6
click at [174, 352] on div "Select" at bounding box center [175, 390] width 36 height 13
click at [172, 352] on div "Select" at bounding box center [180, 390] width 17 height 6
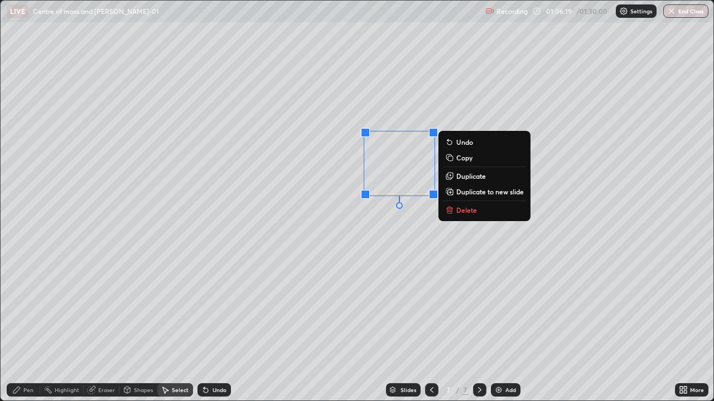
click at [315, 284] on div "0 ° Undo Copy Duplicate Duplicate to new slide Delete" at bounding box center [357, 201] width 713 height 400
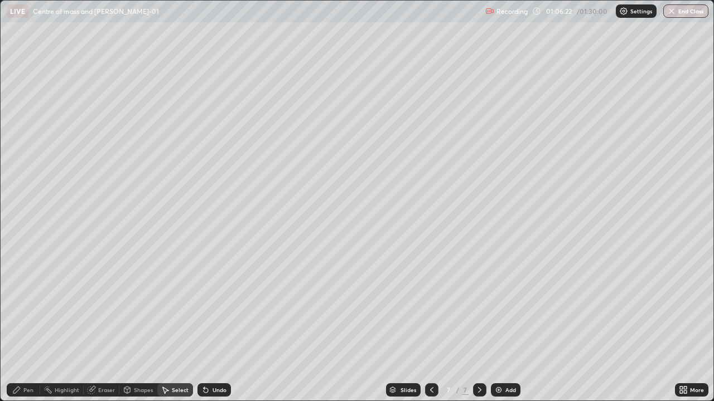
click at [28, 352] on div "Pen" at bounding box center [23, 390] width 33 height 13
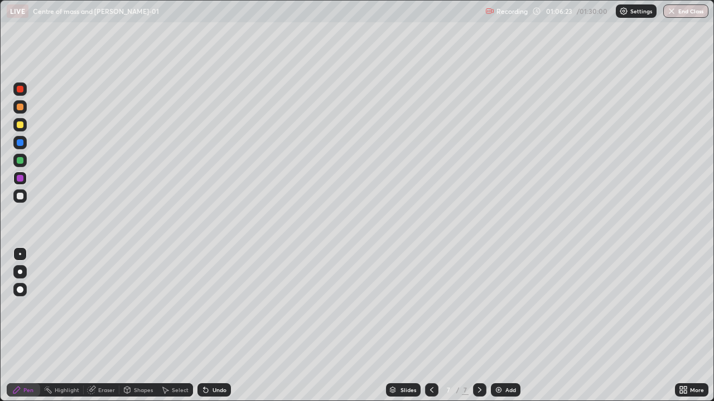
click at [25, 196] on div at bounding box center [19, 196] width 13 height 13
click at [21, 125] on div at bounding box center [20, 125] width 7 height 7
click at [108, 352] on div "Eraser" at bounding box center [106, 390] width 17 height 6
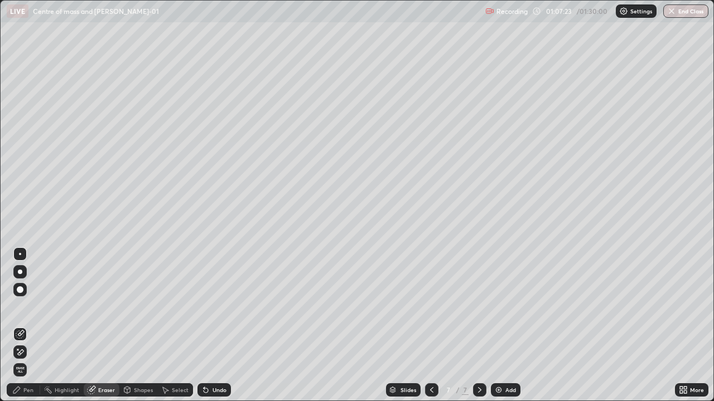
click at [27, 352] on div "Pen" at bounding box center [28, 390] width 10 height 6
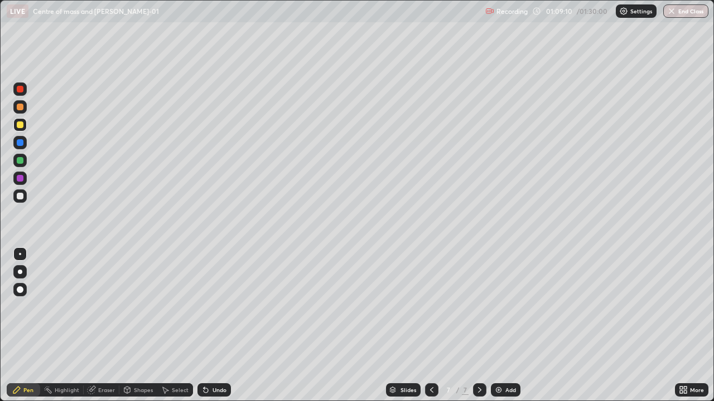
click at [428, 352] on div at bounding box center [431, 390] width 13 height 22
click at [429, 352] on icon at bounding box center [431, 390] width 9 height 9
click at [432, 352] on icon at bounding box center [431, 390] width 9 height 9
click at [479, 352] on icon at bounding box center [479, 390] width 3 height 6
click at [475, 352] on div at bounding box center [479, 390] width 13 height 22
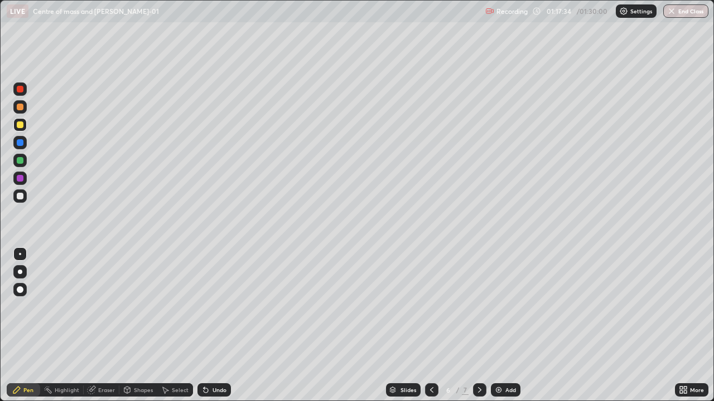
click at [478, 352] on icon at bounding box center [479, 390] width 9 height 9
click at [682, 11] on button "End Class" at bounding box center [685, 10] width 45 height 13
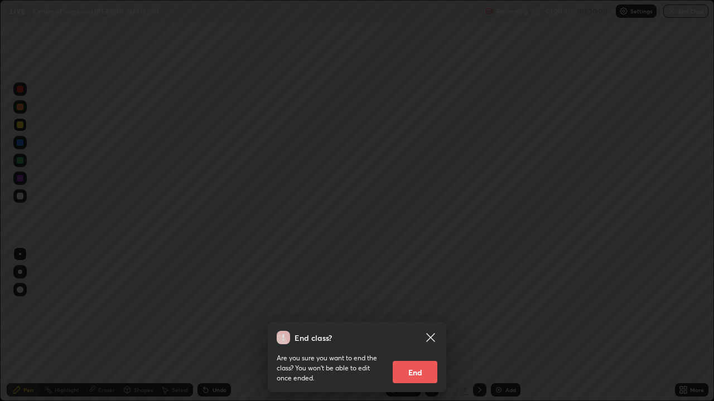
click at [609, 352] on div "End class? Are you sure you want to end the class? You won’t be able to edit on…" at bounding box center [357, 200] width 714 height 401
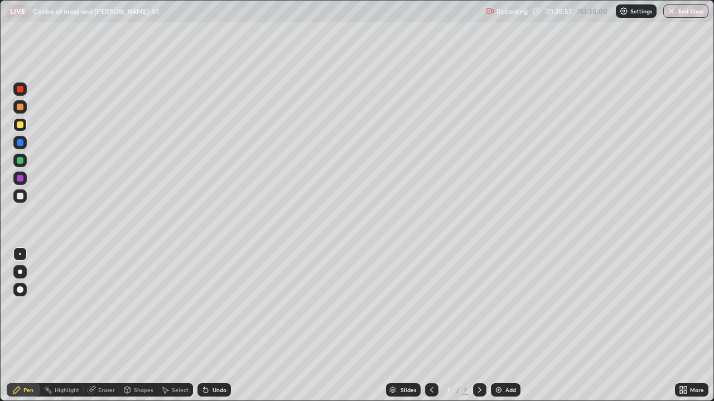
click at [428, 352] on div at bounding box center [431, 390] width 13 height 13
click at [431, 352] on icon at bounding box center [431, 390] width 9 height 9
click at [478, 352] on icon at bounding box center [479, 390] width 9 height 9
click at [481, 352] on div at bounding box center [479, 390] width 13 height 22
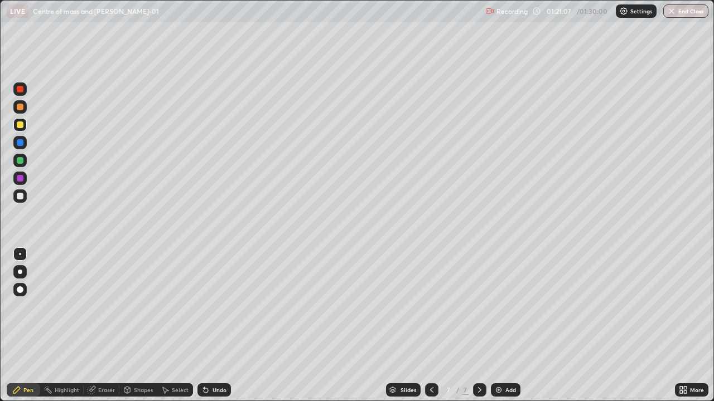
click at [684, 14] on button "End Class" at bounding box center [685, 10] width 45 height 13
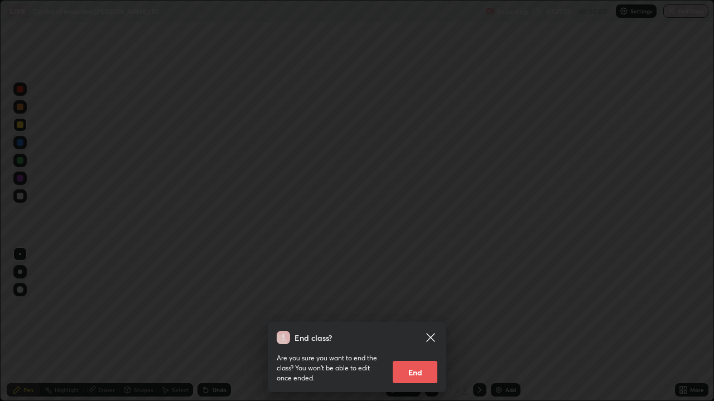
click at [420, 352] on div "End class? Are you sure you want to end the class? You won’t be able to edit on…" at bounding box center [357, 357] width 178 height 70
click at [408, 352] on button "End" at bounding box center [414, 372] width 45 height 22
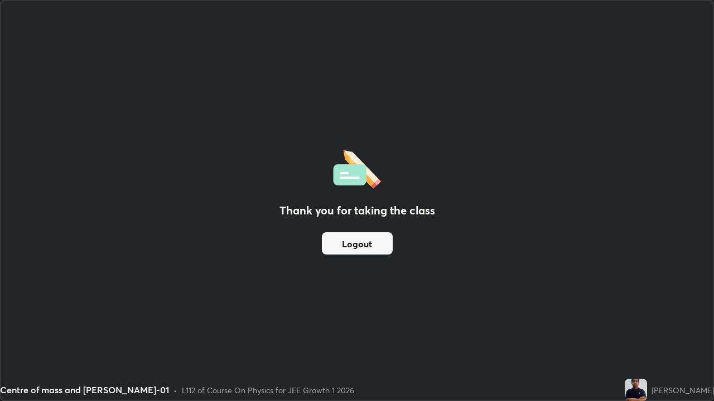
click at [377, 246] on button "Logout" at bounding box center [357, 243] width 71 height 22
